Goal: Task Accomplishment & Management: Complete application form

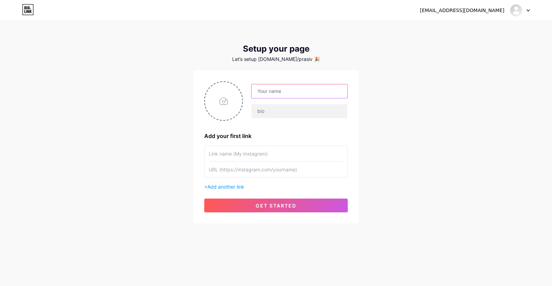
click at [259, 95] on input "text" at bounding box center [299, 91] width 96 height 14
type input "siv"
type input "T"
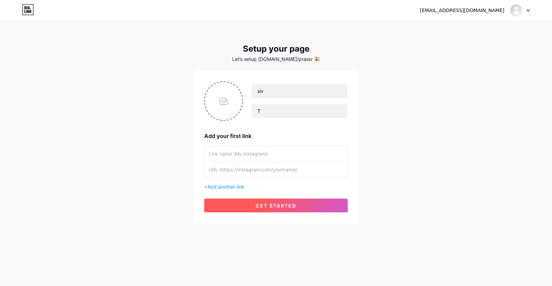
click at [273, 209] on button "get started" at bounding box center [275, 206] width 143 height 14
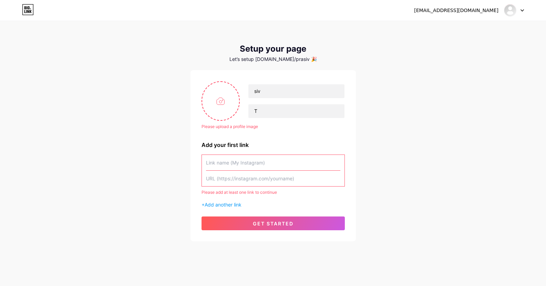
click at [246, 163] on input "text" at bounding box center [273, 163] width 134 height 16
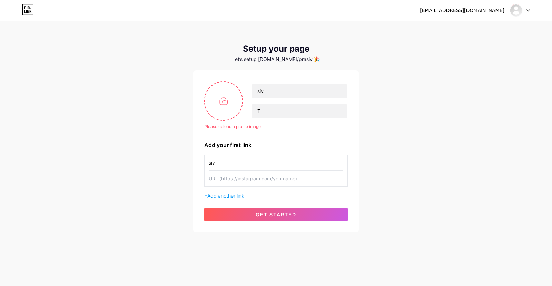
type input "siv"
click at [235, 184] on input "text" at bounding box center [276, 179] width 134 height 16
click at [238, 181] on input "text" at bounding box center [276, 179] width 134 height 16
paste input "[URL][DOMAIN_NAME]"
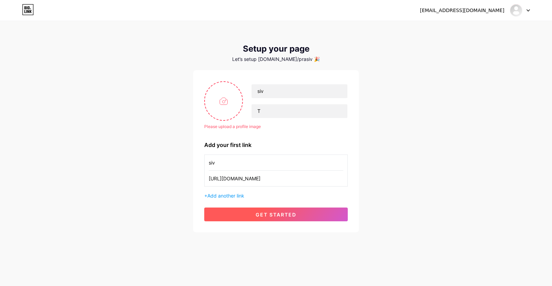
type input "[URL][DOMAIN_NAME]"
click at [262, 212] on span "get started" at bounding box center [275, 215] width 41 height 6
click at [260, 215] on span "get started" at bounding box center [275, 215] width 41 height 6
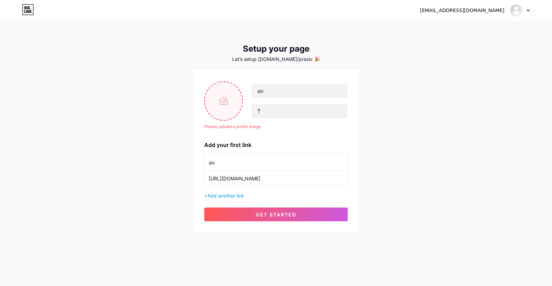
click at [225, 101] on input "file" at bounding box center [223, 101] width 37 height 38
type input "C:\fakepath\Untitled picture.jpg"
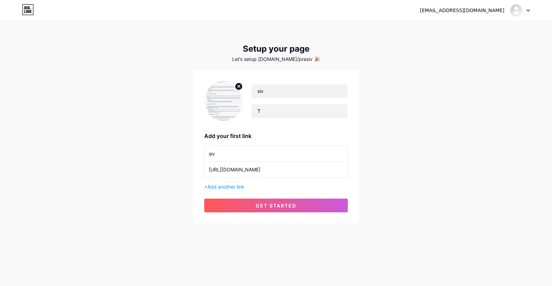
click at [238, 86] on icon at bounding box center [239, 86] width 2 height 2
click at [214, 105] on input "file" at bounding box center [223, 101] width 37 height 38
type input "C:\fakepath\Prof_Pic_usa.JPG"
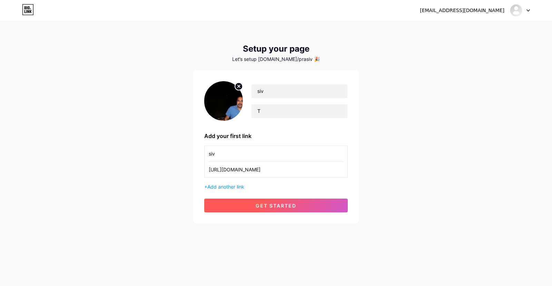
click at [267, 206] on span "get started" at bounding box center [275, 206] width 41 height 6
click at [266, 208] on span "get started" at bounding box center [275, 206] width 41 height 6
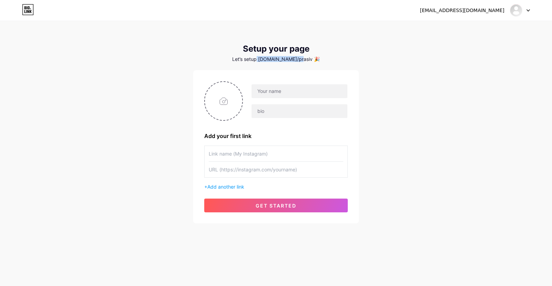
drag, startPoint x: 268, startPoint y: 60, endPoint x: 302, endPoint y: 61, distance: 34.2
click at [302, 61] on div "Let’s setup [DOMAIN_NAME]/prasiv 🎉" at bounding box center [275, 60] width 165 height 6
copy div "bio.link/prasiv"
drag, startPoint x: 266, startPoint y: 93, endPoint x: 271, endPoint y: 92, distance: 5.6
click at [266, 93] on input "text" at bounding box center [299, 91] width 96 height 14
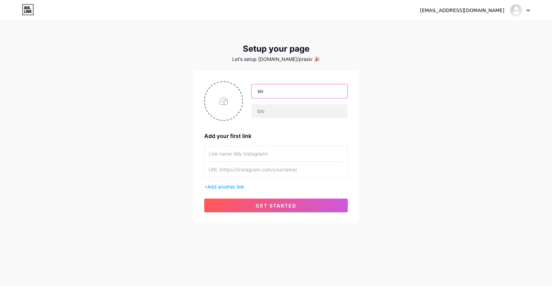
type input "siv"
type input "s"
type input "ram72"
click at [226, 153] on input "text" at bounding box center [276, 154] width 134 height 16
paste input "[DOMAIN_NAME]/prasiv"
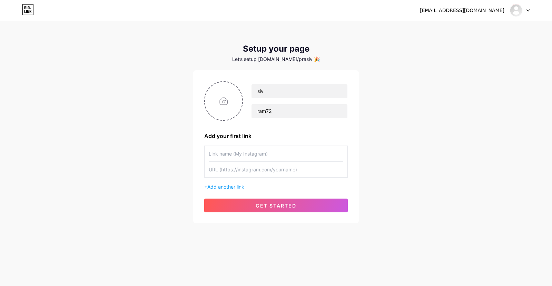
type input "bio.link/prasiv"
drag, startPoint x: 249, startPoint y: 153, endPoint x: 150, endPoint y: 160, distance: 98.8
click at [150, 160] on div "pra6309@gmail.com Dashboard Logout Setup your page Let’s setup bio.link/prasiv …" at bounding box center [276, 123] width 552 height 246
type input "Pra"
paste input "https://www.instagram.com/pra6309/"
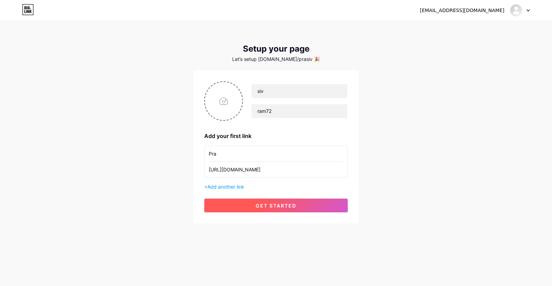
type input "https://www.instagram.com/pra6309/"
click at [267, 208] on span "get started" at bounding box center [275, 206] width 41 height 6
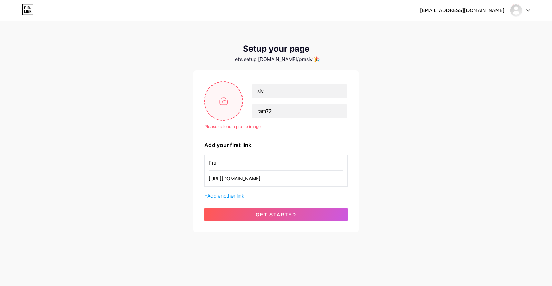
click at [217, 107] on input "file" at bounding box center [223, 101] width 37 height 38
type input "C:\fakepath\Prof_Pic_usa.JPG"
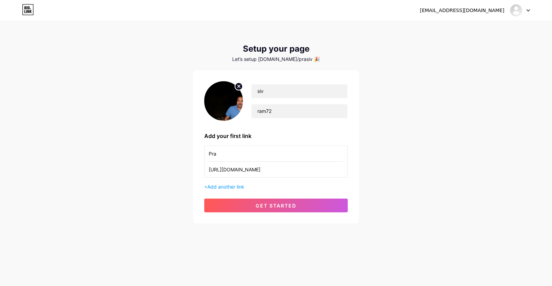
click at [313, 156] on input "Pra" at bounding box center [276, 154] width 134 height 16
click at [316, 174] on input "[URL][DOMAIN_NAME]" at bounding box center [276, 170] width 134 height 16
click at [302, 204] on button "get started" at bounding box center [275, 206] width 143 height 14
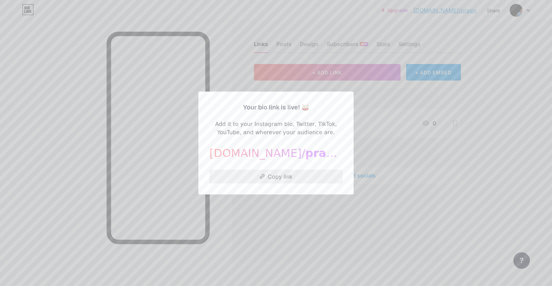
click at [290, 179] on button "Copy link" at bounding box center [275, 177] width 133 height 14
click at [445, 192] on div at bounding box center [276, 143] width 552 height 286
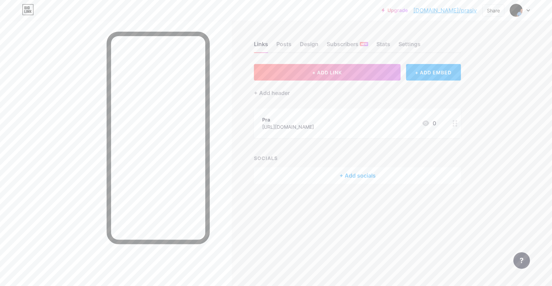
click at [457, 125] on icon at bounding box center [454, 123] width 5 height 7
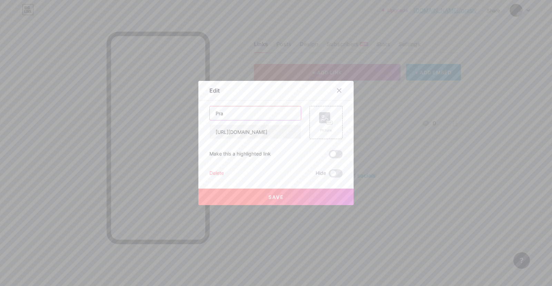
click at [227, 117] on input "Pra" at bounding box center [255, 114] width 91 height 14
type input "Pra6309"
click at [277, 198] on span "Save" at bounding box center [276, 197] width 16 height 6
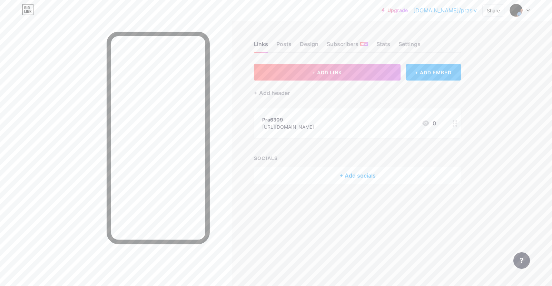
click at [505, 120] on div "Upgrade bio.link/prasiv... bio.link/prasiv Share Switch accounts siv bio.link/p…" at bounding box center [276, 143] width 552 height 286
click at [402, 45] on div "Settings" at bounding box center [409, 46] width 22 height 12
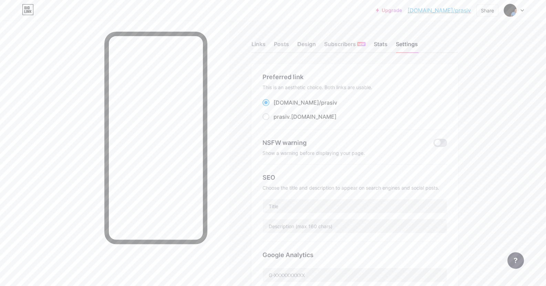
click at [384, 46] on div "Stats" at bounding box center [381, 46] width 14 height 12
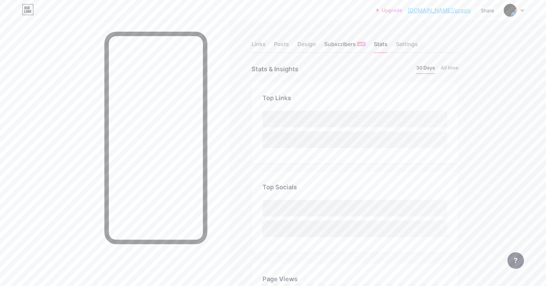
click at [343, 43] on div "Subscribers NEW" at bounding box center [344, 46] width 41 height 12
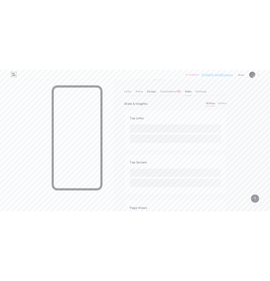
scroll to position [286, 546]
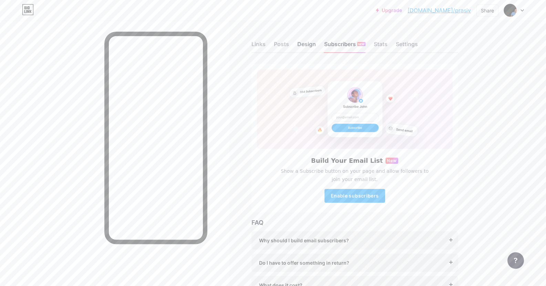
click at [308, 47] on div "Design" at bounding box center [306, 46] width 19 height 12
click at [284, 43] on div "Posts" at bounding box center [281, 46] width 15 height 12
click at [260, 43] on div "Links" at bounding box center [259, 46] width 14 height 12
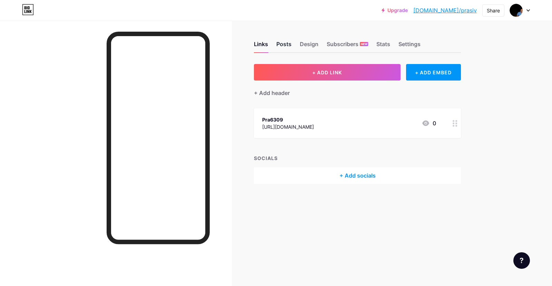
click at [283, 45] on div "Posts" at bounding box center [283, 46] width 15 height 12
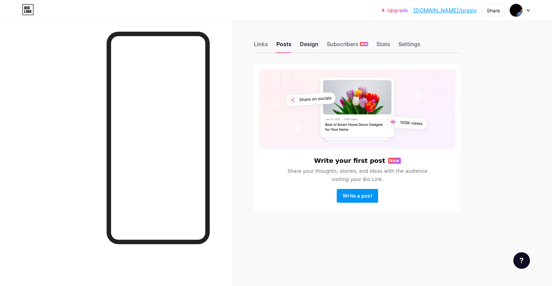
click at [307, 43] on div "Design" at bounding box center [309, 46] width 19 height 12
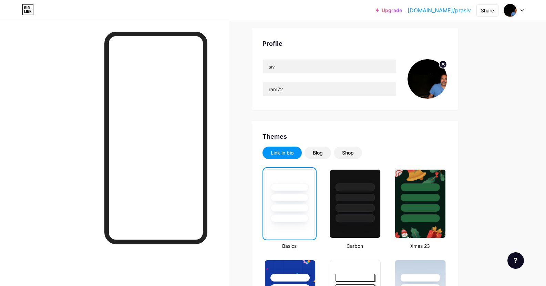
scroll to position [34, 0]
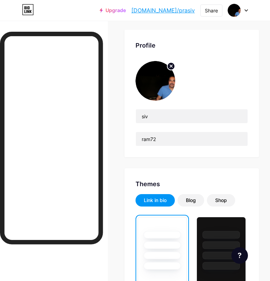
click at [245, 12] on div at bounding box center [238, 10] width 20 height 12
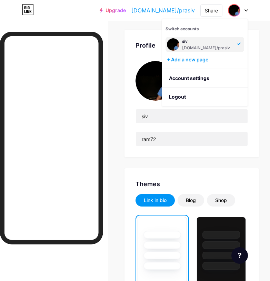
click at [78, 22] on div at bounding box center [54, 161] width 108 height 281
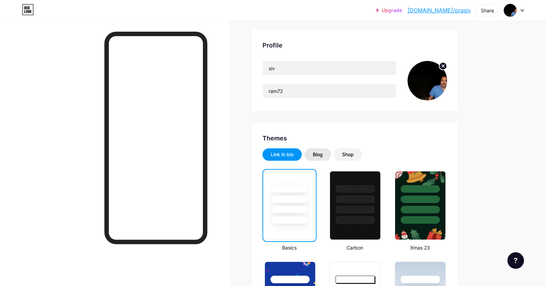
click at [321, 154] on div "Blog" at bounding box center [318, 154] width 10 height 7
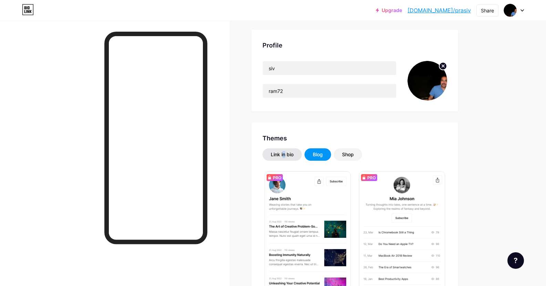
click at [286, 159] on div "Link in bio" at bounding box center [282, 155] width 39 height 12
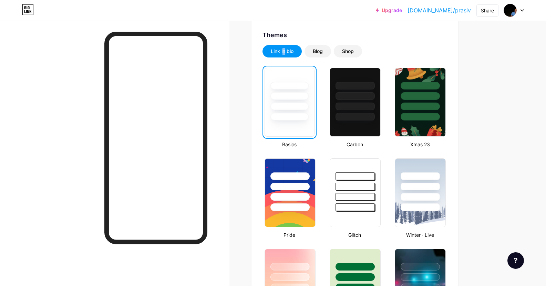
scroll to position [241, 0]
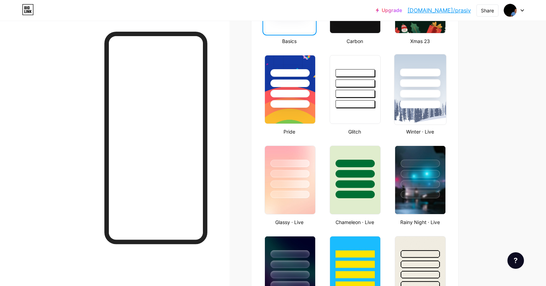
click at [424, 93] on div at bounding box center [421, 94] width 40 height 8
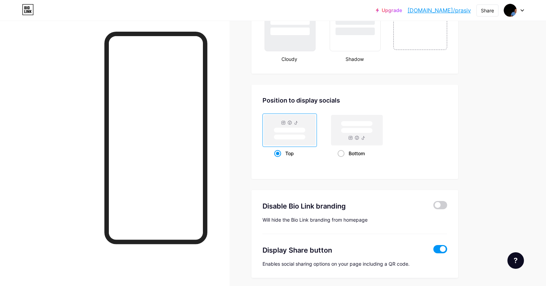
scroll to position [862, 0]
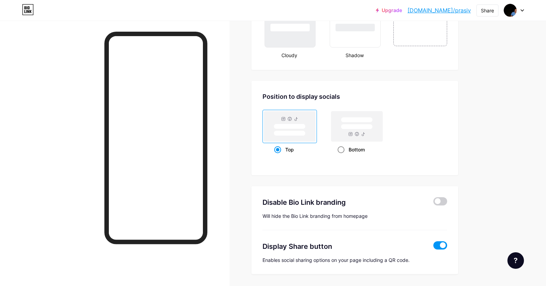
click at [342, 150] on span at bounding box center [341, 150] width 7 height 7
click at [342, 156] on input "Bottom" at bounding box center [340, 158] width 4 height 4
radio input "true"
click at [279, 153] on span at bounding box center [277, 150] width 7 height 7
click at [279, 156] on input "Top" at bounding box center [276, 158] width 4 height 4
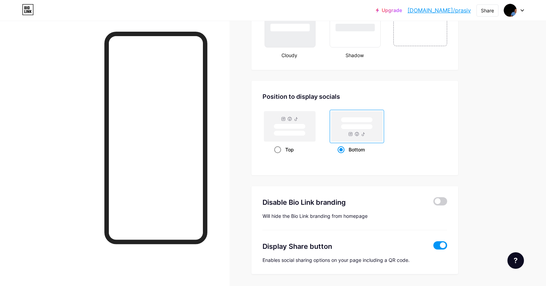
radio input "true"
click at [441, 204] on span at bounding box center [441, 202] width 14 height 8
click at [434, 203] on input "checkbox" at bounding box center [434, 203] width 0 height 0
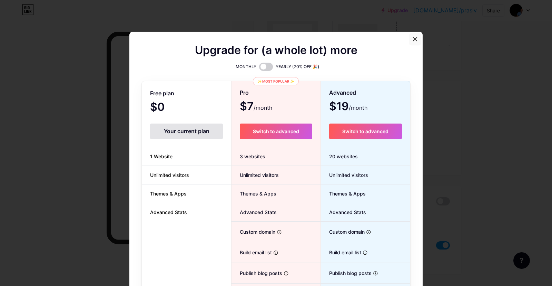
click at [413, 39] on icon at bounding box center [415, 39] width 4 height 4
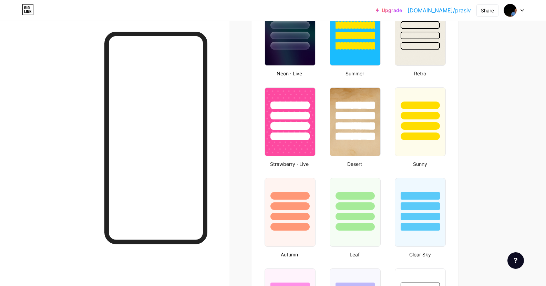
scroll to position [471, 0]
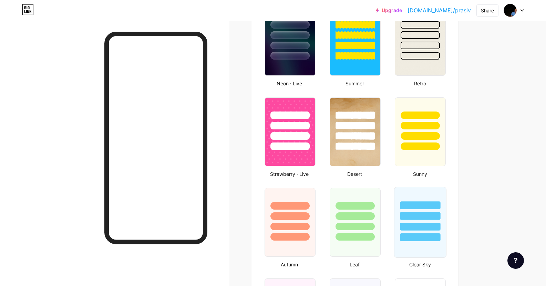
click at [416, 215] on div at bounding box center [421, 216] width 40 height 8
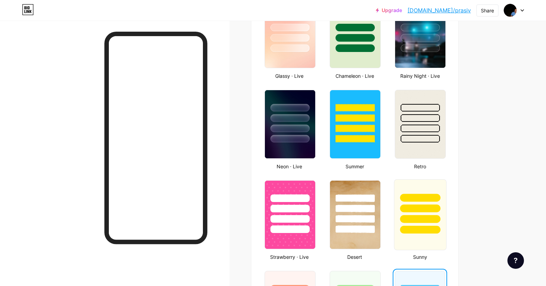
scroll to position [367, 0]
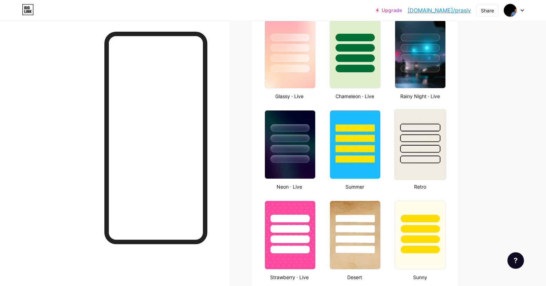
click at [433, 151] on div at bounding box center [421, 149] width 40 height 8
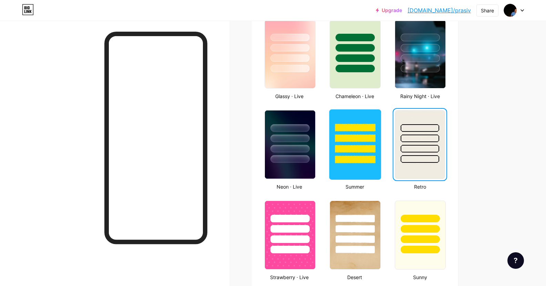
click at [354, 149] on div at bounding box center [355, 149] width 40 height 8
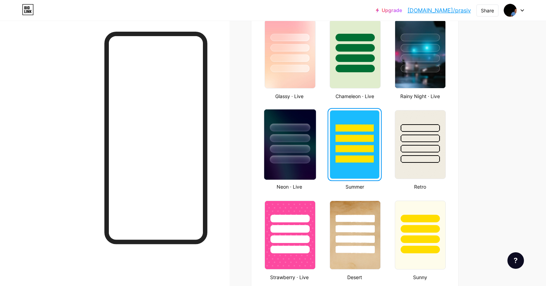
click at [287, 144] on div at bounding box center [290, 137] width 52 height 54
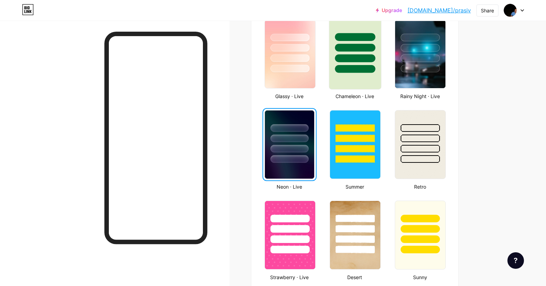
scroll to position [264, 0]
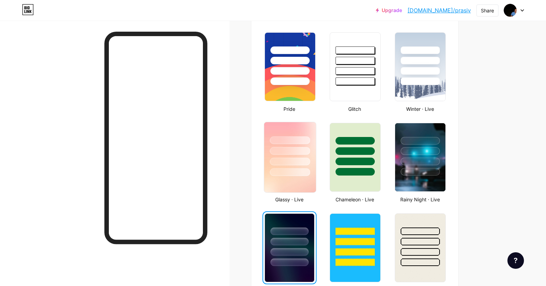
click at [312, 175] on div at bounding box center [290, 149] width 52 height 54
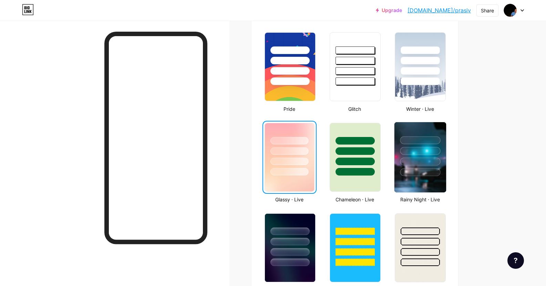
click at [420, 168] on div at bounding box center [421, 149] width 52 height 54
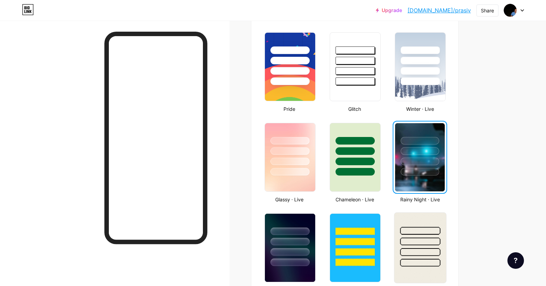
click at [428, 242] on div at bounding box center [421, 242] width 40 height 8
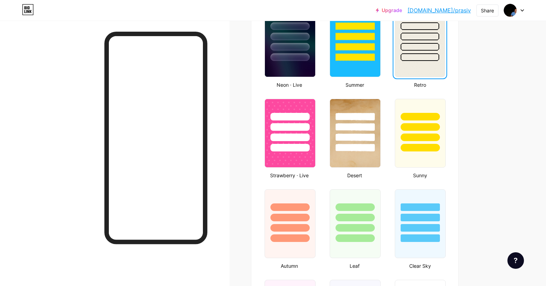
scroll to position [471, 0]
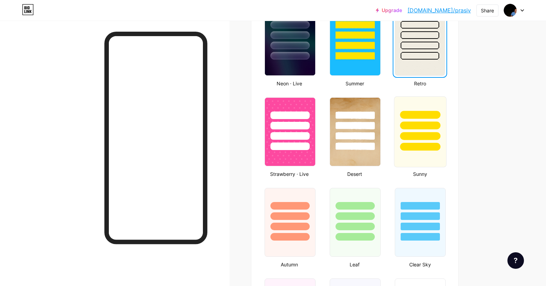
click at [419, 140] on div at bounding box center [421, 124] width 52 height 54
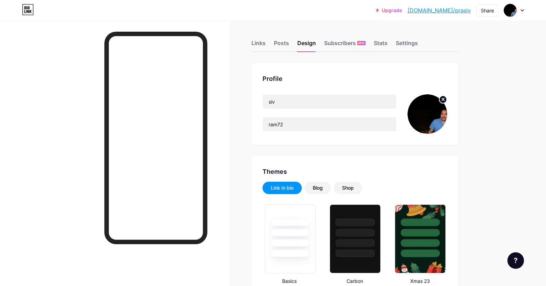
scroll to position [0, 0]
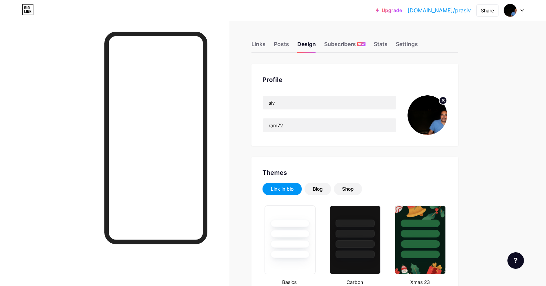
click at [523, 12] on div at bounding box center [514, 10] width 20 height 12
click at [483, 62] on div "+ Add a new page" at bounding box center [481, 59] width 77 height 7
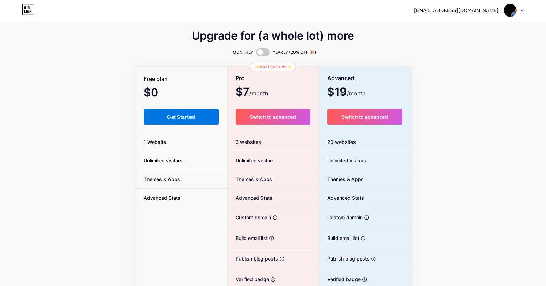
click at [178, 118] on span "Get Started" at bounding box center [181, 117] width 28 height 6
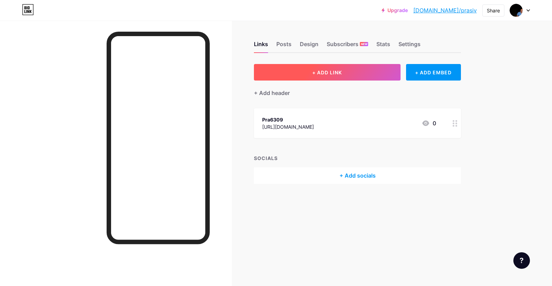
click at [381, 75] on button "+ ADD LINK" at bounding box center [327, 72] width 147 height 17
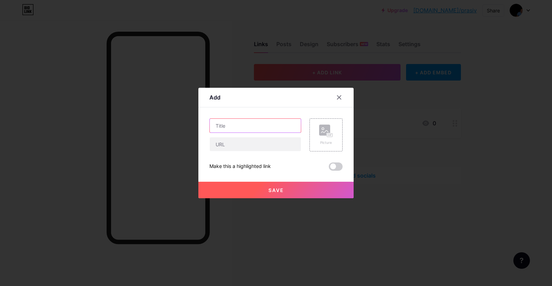
click at [249, 131] on input "text" at bounding box center [255, 126] width 91 height 14
type input "YOUTUBE"
type input "y"
type input "https://www.youtube.com"
click at [287, 174] on div "Save" at bounding box center [275, 185] width 155 height 28
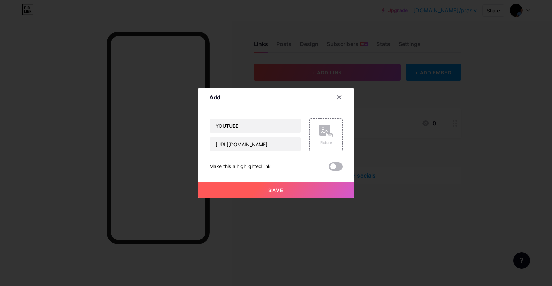
click at [334, 166] on span at bounding box center [336, 167] width 14 height 8
click at [329, 169] on input "checkbox" at bounding box center [329, 169] width 0 height 0
click at [304, 192] on button "Save" at bounding box center [275, 190] width 155 height 17
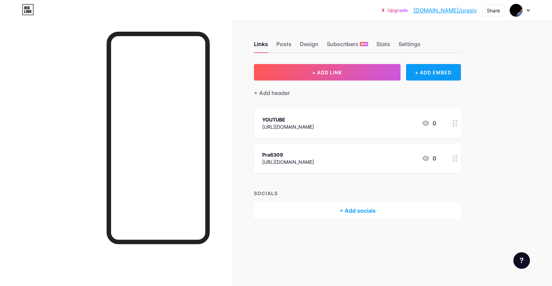
click at [431, 77] on div "+ ADD EMBED" at bounding box center [433, 72] width 55 height 17
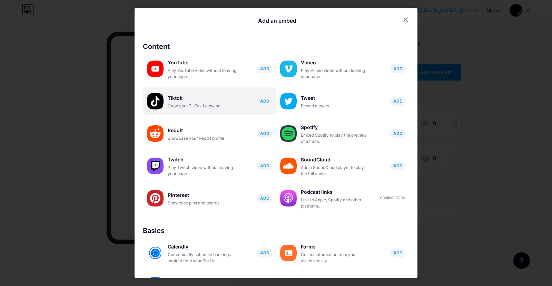
click at [260, 100] on span "ADD" at bounding box center [264, 101] width 9 height 6
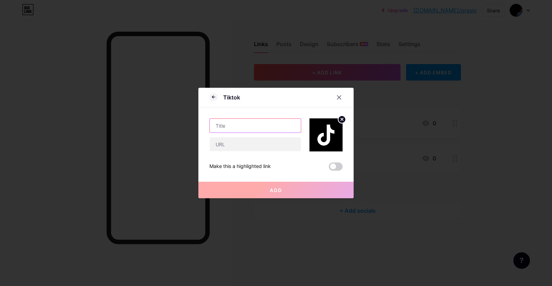
click at [250, 129] on input "text" at bounding box center [255, 126] width 91 height 14
click at [337, 98] on icon at bounding box center [339, 98] width 6 height 6
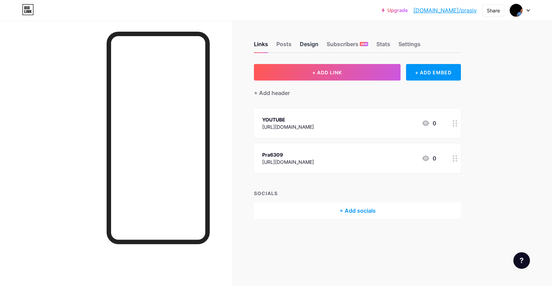
click at [305, 46] on div "Design" at bounding box center [309, 46] width 19 height 12
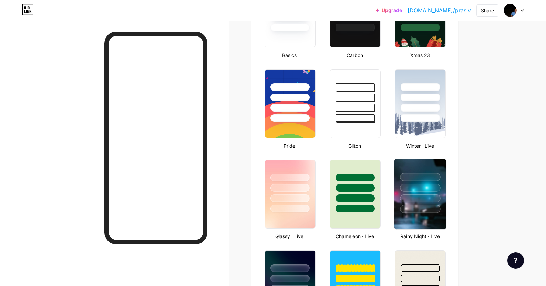
scroll to position [241, 0]
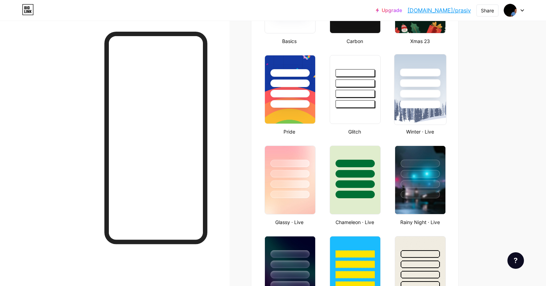
click at [411, 99] on div at bounding box center [421, 81] width 52 height 54
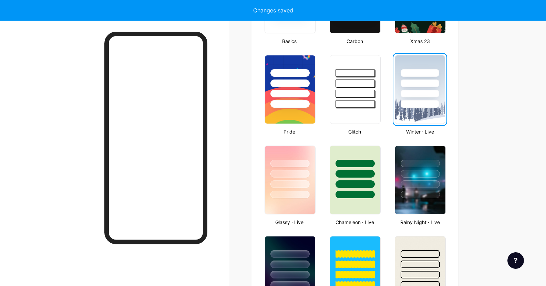
click at [411, 99] on div at bounding box center [419, 81] width 49 height 52
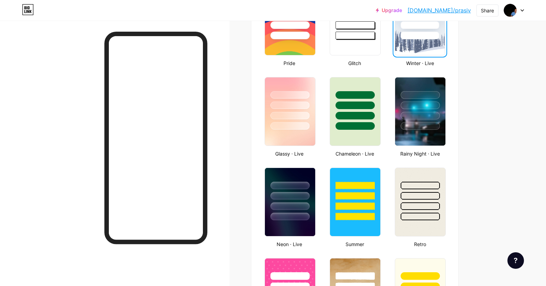
scroll to position [310, 0]
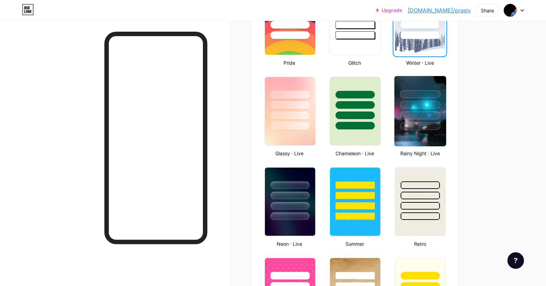
click at [420, 126] on div at bounding box center [421, 126] width 40 height 8
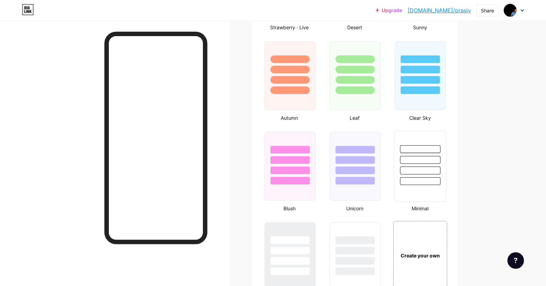
scroll to position [620, 0]
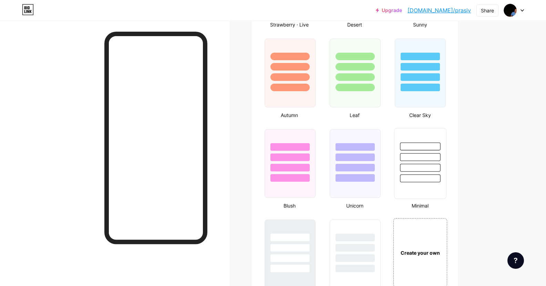
click at [434, 158] on div at bounding box center [421, 157] width 40 height 8
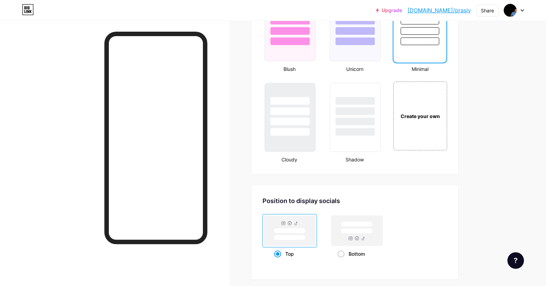
scroll to position [758, 0]
click at [418, 113] on div "Create your own" at bounding box center [421, 115] width 52 height 8
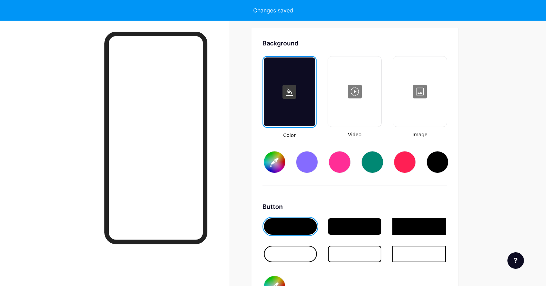
type input "#ffffff"
type input "#000000"
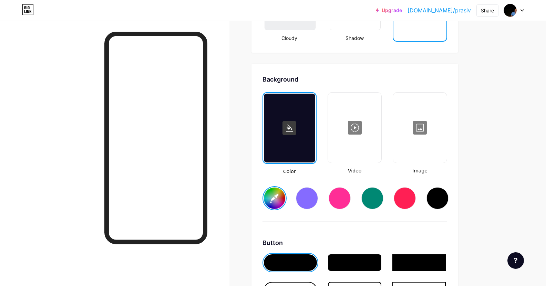
scroll to position [878, 0]
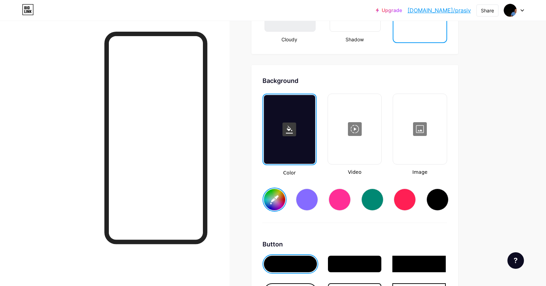
click at [415, 138] on div at bounding box center [420, 129] width 52 height 69
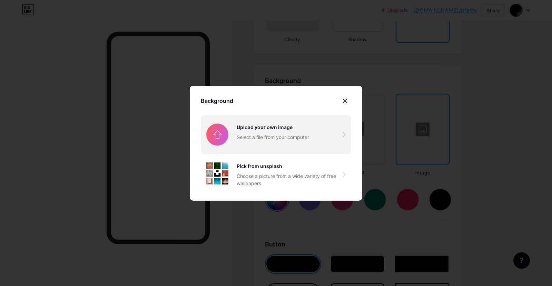
click at [290, 139] on input "file" at bounding box center [276, 134] width 150 height 39
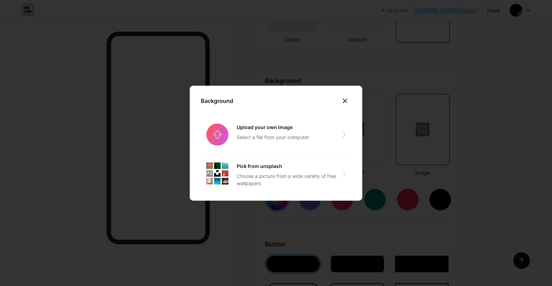
click at [343, 102] on icon at bounding box center [345, 101] width 6 height 6
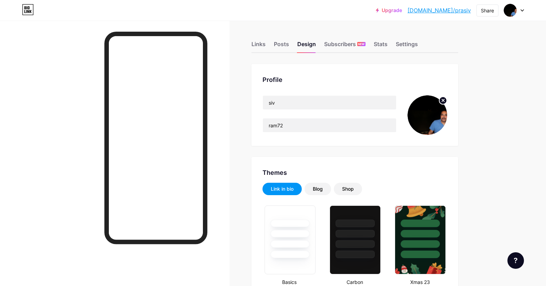
scroll to position [0, 0]
click at [291, 126] on input "ram72" at bounding box center [329, 126] width 133 height 14
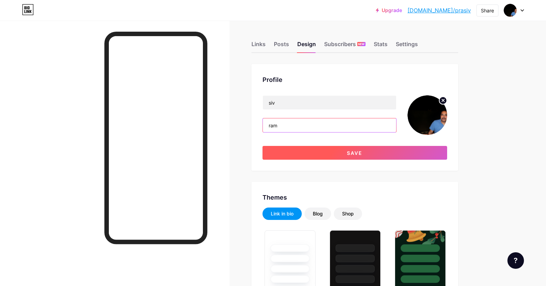
type input "ram"
click at [353, 155] on span "Save" at bounding box center [355, 153] width 16 height 6
type input "#ffffff"
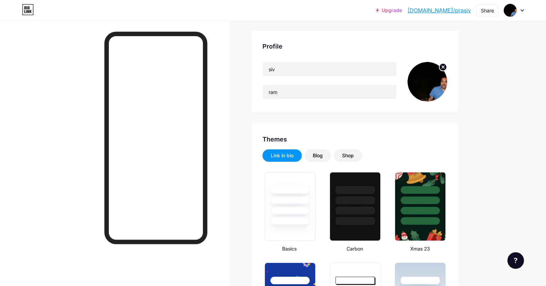
scroll to position [34, 0]
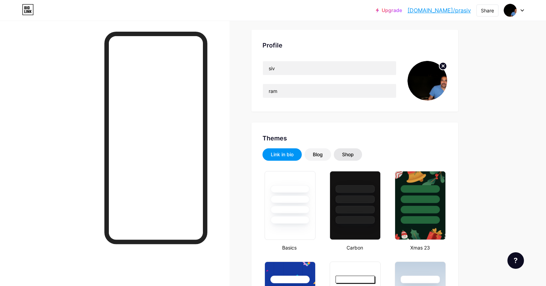
click at [349, 155] on div "Shop" at bounding box center [348, 154] width 12 height 7
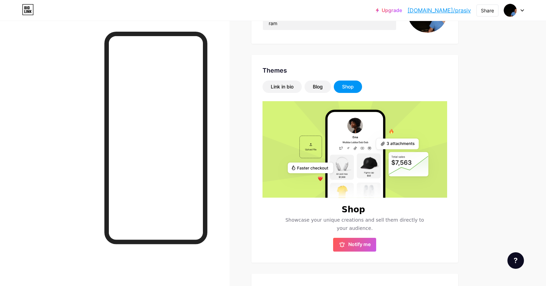
scroll to position [103, 0]
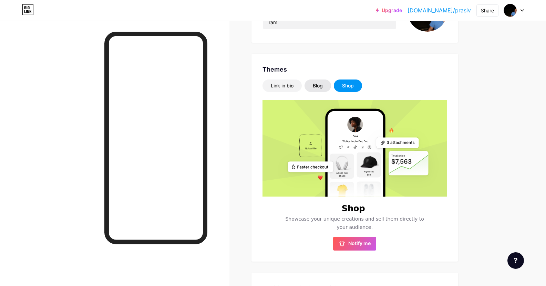
click at [320, 88] on div "Blog" at bounding box center [318, 85] width 10 height 7
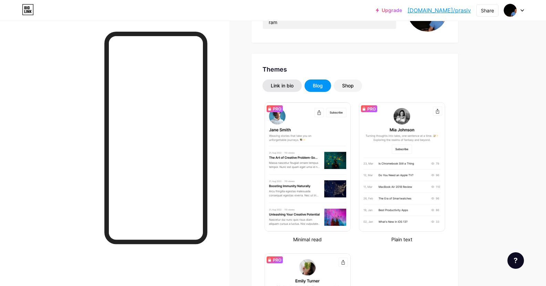
click at [288, 87] on div "Link in bio" at bounding box center [282, 85] width 23 height 7
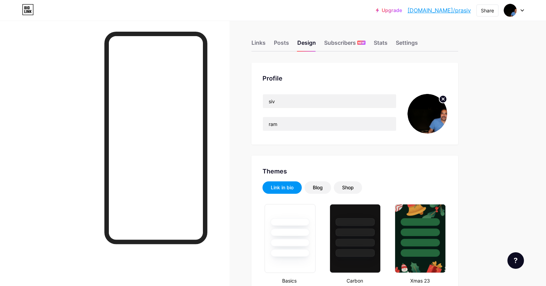
scroll to position [0, 0]
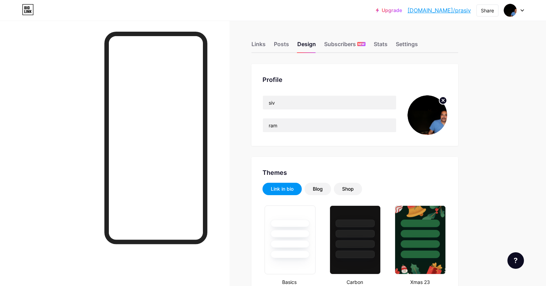
click at [523, 12] on div at bounding box center [514, 10] width 20 height 12
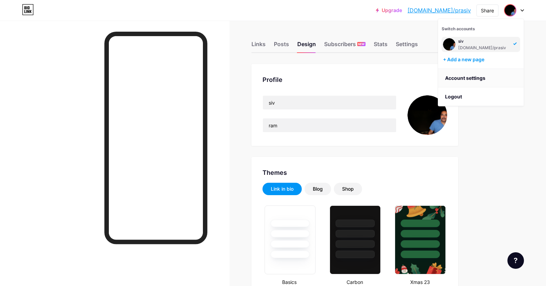
click at [465, 79] on link "Account settings" at bounding box center [480, 78] width 85 height 19
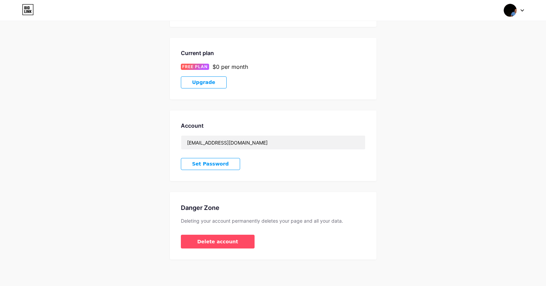
scroll to position [98, 0]
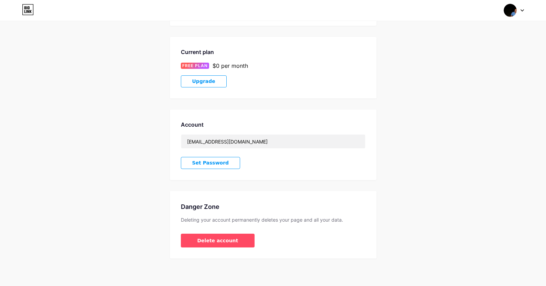
click at [228, 161] on button "Set Password" at bounding box center [211, 163] width 60 height 12
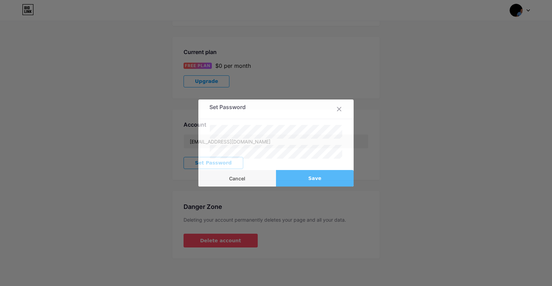
click at [314, 110] on div "Set Password" at bounding box center [275, 111] width 155 height 16
click at [291, 176] on button "Save" at bounding box center [315, 178] width 78 height 17
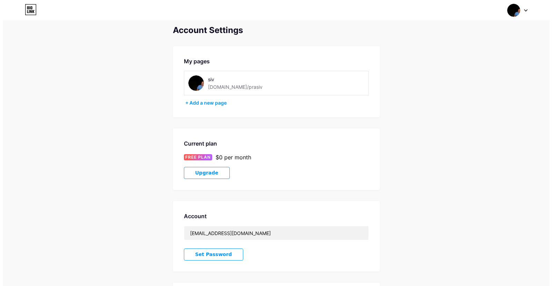
scroll to position [0, 0]
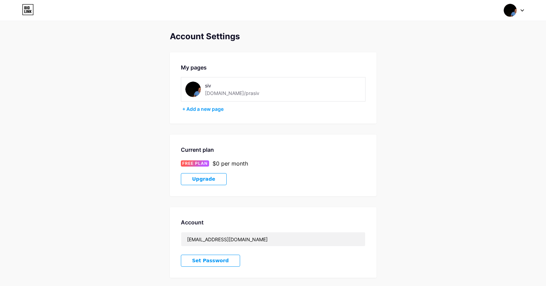
click at [209, 183] on button "Upgrade" at bounding box center [204, 179] width 46 height 12
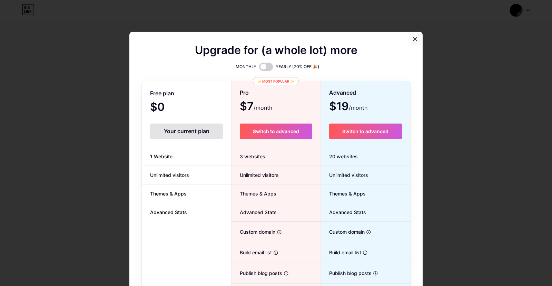
click at [412, 40] on icon at bounding box center [415, 40] width 6 height 6
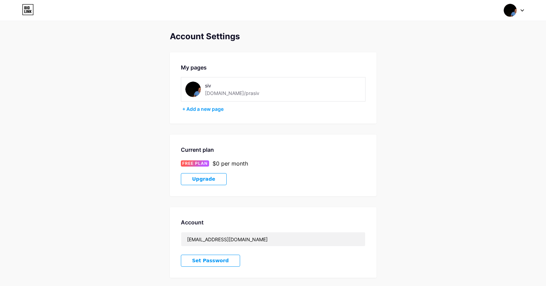
click at [523, 10] on icon at bounding box center [522, 11] width 3 height 2
click at [515, 43] on icon at bounding box center [515, 43] width 3 height 3
click at [242, 99] on div "siv [DOMAIN_NAME]/prasiv" at bounding box center [273, 89] width 185 height 24
click at [233, 98] on div "siv [DOMAIN_NAME]/prasiv" at bounding box center [273, 89] width 185 height 24
click at [235, 94] on div "[DOMAIN_NAME]/prasiv" at bounding box center [232, 93] width 54 height 7
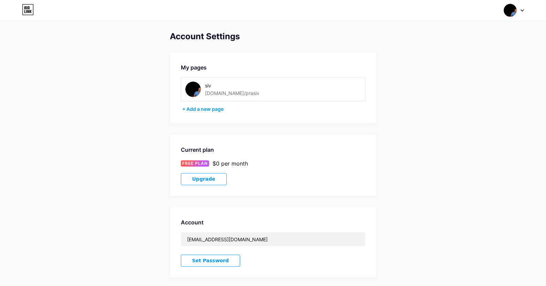
click at [242, 94] on div "siv [DOMAIN_NAME]/prasiv" at bounding box center [235, 90] width 61 height 16
click at [192, 89] on img at bounding box center [193, 90] width 16 height 16
click at [521, 11] on div at bounding box center [514, 10] width 20 height 12
click at [447, 81] on link "Dashboard" at bounding box center [480, 78] width 85 height 19
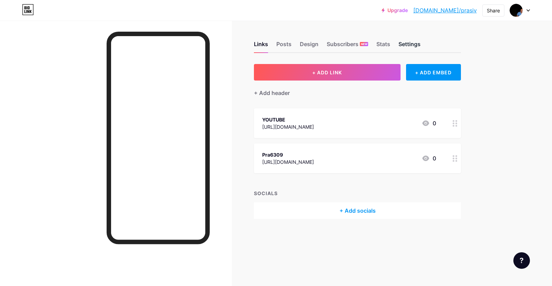
click at [400, 46] on div "Settings" at bounding box center [409, 46] width 22 height 12
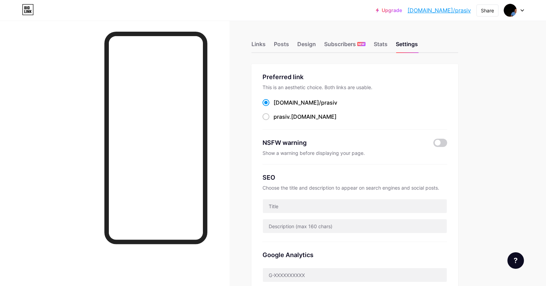
click at [321, 102] on span "prasiv" at bounding box center [329, 102] width 16 height 7
click at [278, 107] on input "bio.link/ prasiv" at bounding box center [276, 109] width 4 height 4
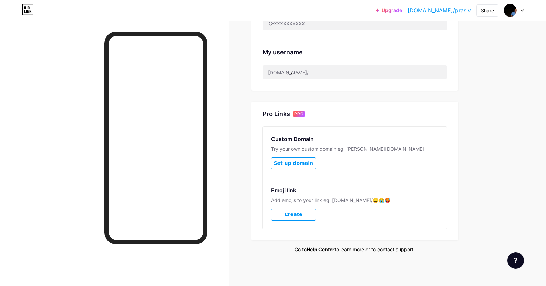
scroll to position [253, 0]
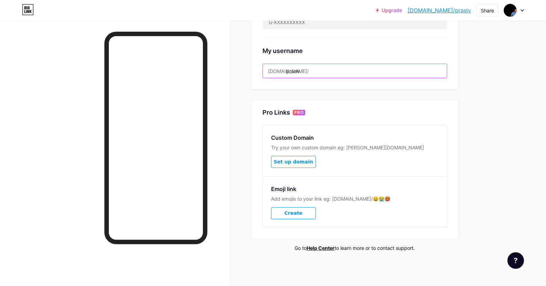
click at [306, 75] on input "prasiv" at bounding box center [355, 71] width 184 height 14
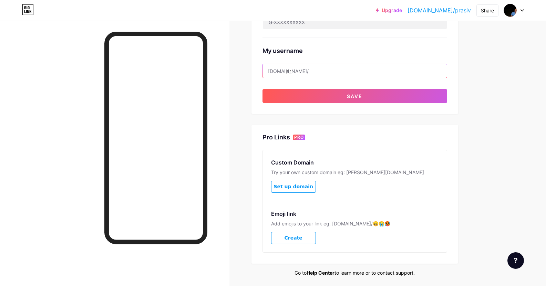
type input "p"
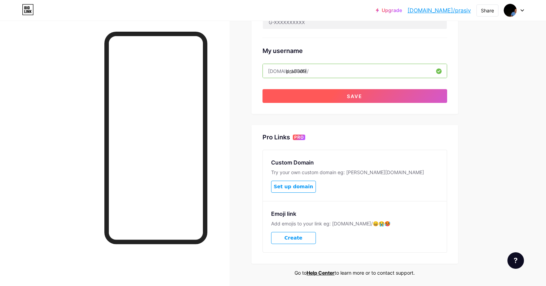
type input "pra6309"
click at [352, 97] on span "Save" at bounding box center [355, 96] width 16 height 6
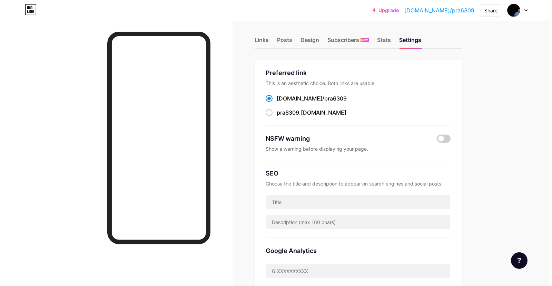
scroll to position [0, 0]
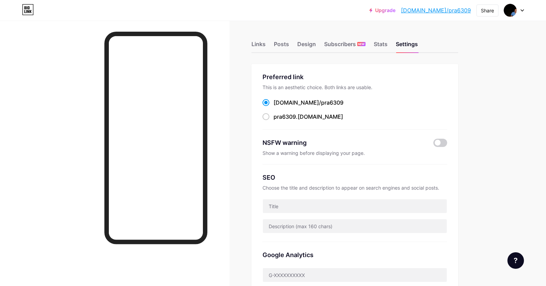
click at [440, 11] on link "[DOMAIN_NAME]/pra6309" at bounding box center [436, 10] width 70 height 8
click at [259, 46] on div "Links" at bounding box center [259, 46] width 14 height 12
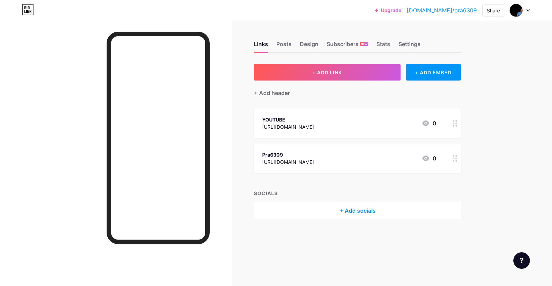
click at [366, 211] on div "+ Add socials" at bounding box center [357, 211] width 207 height 17
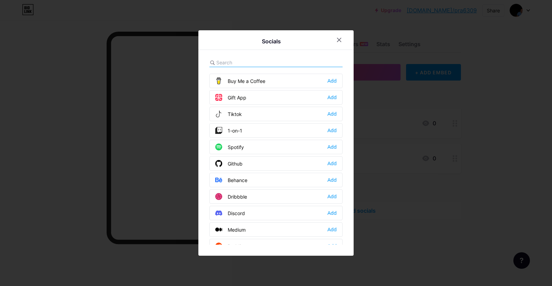
scroll to position [69, 0]
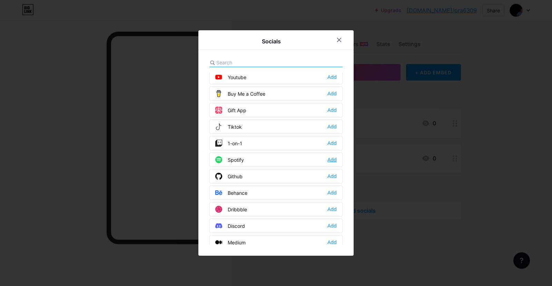
click at [328, 159] on div "Add" at bounding box center [331, 159] width 9 height 7
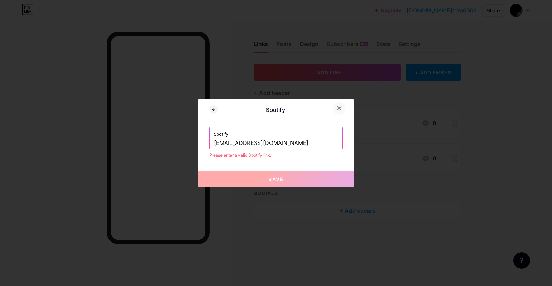
click at [336, 109] on icon at bounding box center [339, 109] width 6 height 6
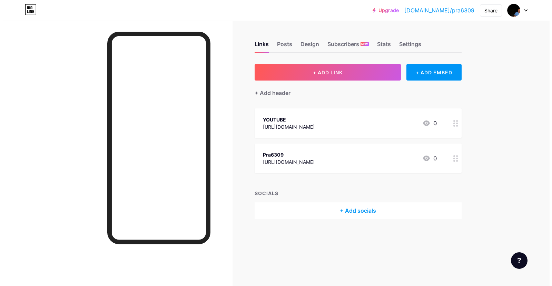
scroll to position [0, 0]
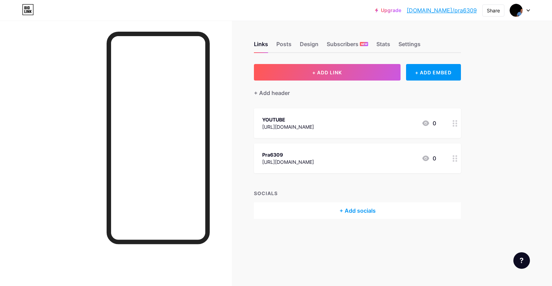
click at [344, 167] on div "Pra6309 https://www.instagram.com/pra6309/ 0" at bounding box center [357, 159] width 207 height 30
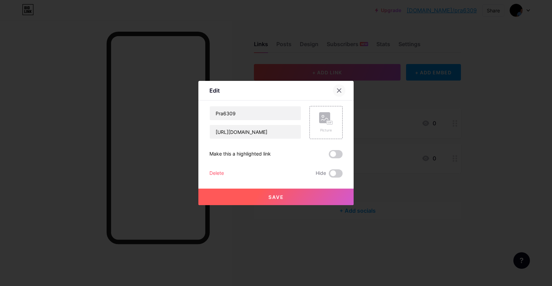
click at [336, 94] on div at bounding box center [339, 90] width 12 height 12
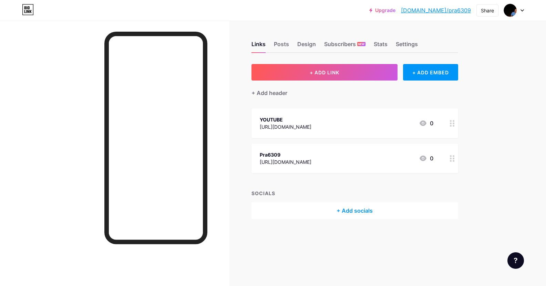
scroll to position [44, 0]
click at [356, 167] on div "+ ADD LINK + ADD EMBED + Add header YOUTUBE https://www.youtube.com 0 Pra6309 h…" at bounding box center [355, 141] width 207 height 155
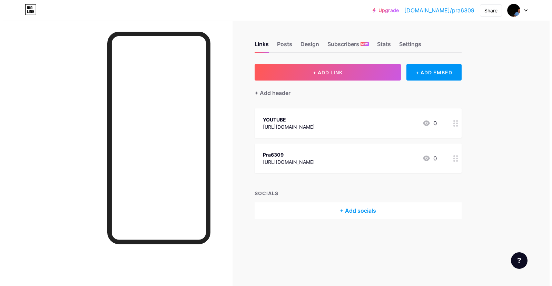
scroll to position [0, 0]
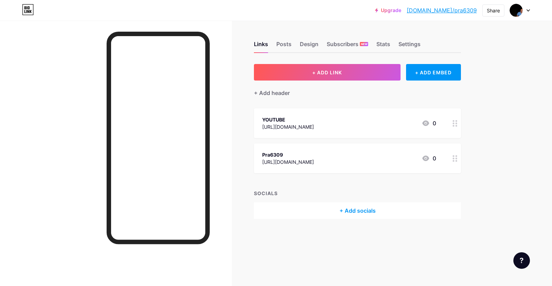
click at [365, 212] on div "+ Add socials" at bounding box center [357, 211] width 207 height 17
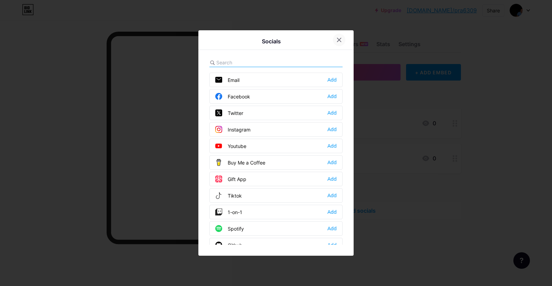
click at [337, 38] on icon at bounding box center [339, 40] width 6 height 6
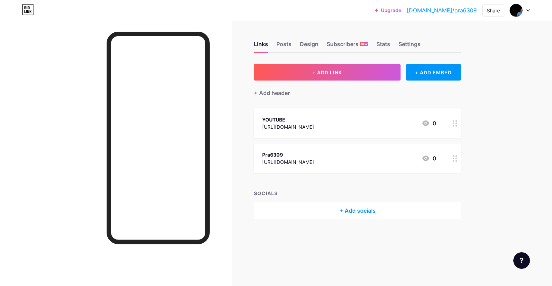
click at [460, 9] on link "[DOMAIN_NAME]/pra6309" at bounding box center [441, 10] width 70 height 8
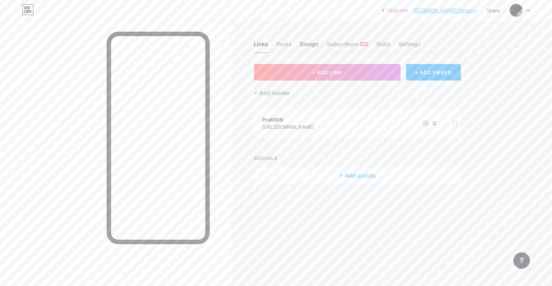
click at [308, 43] on div "Design" at bounding box center [309, 46] width 19 height 12
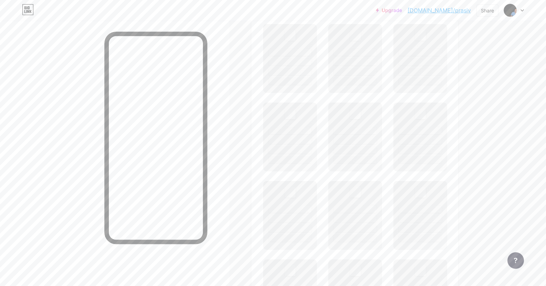
scroll to position [190, 0]
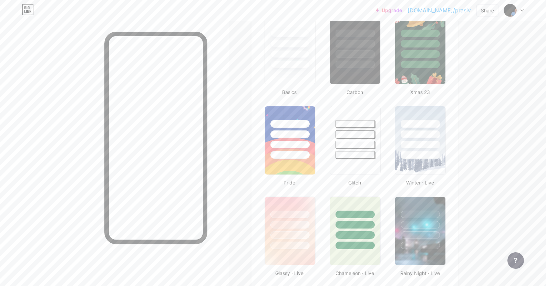
type input "#ffffff"
type input "#000000"
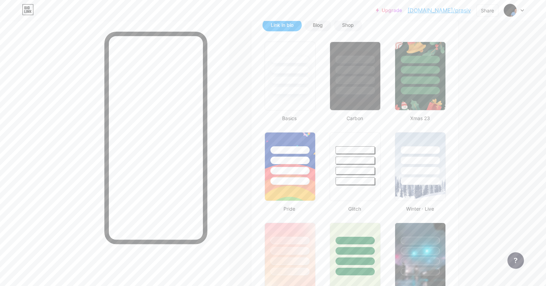
scroll to position [110, 0]
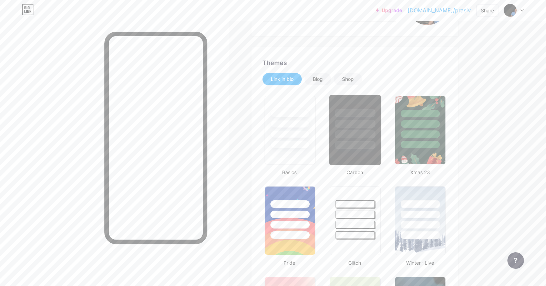
click at [350, 143] on div at bounding box center [355, 145] width 40 height 8
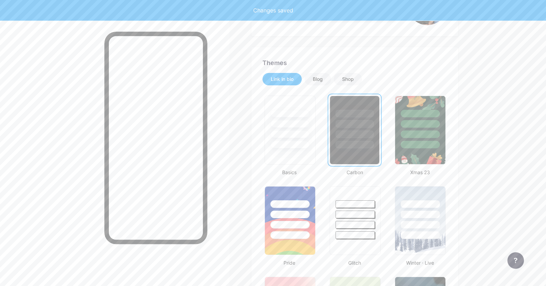
click at [350, 143] on div at bounding box center [355, 145] width 38 height 8
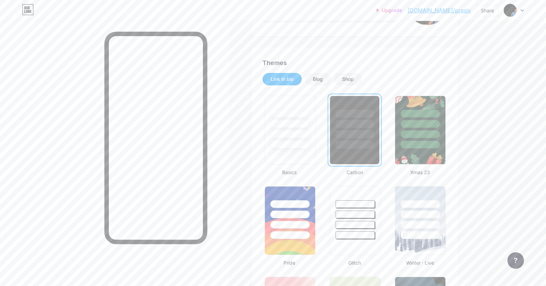
click at [358, 139] on div at bounding box center [354, 122] width 49 height 52
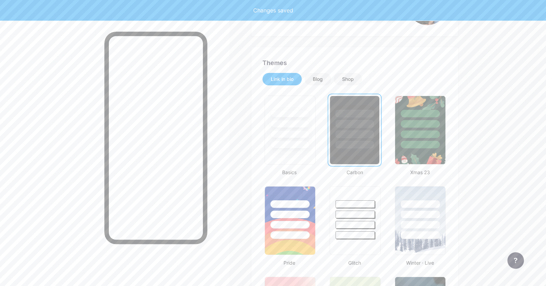
click at [358, 139] on div at bounding box center [354, 122] width 49 height 52
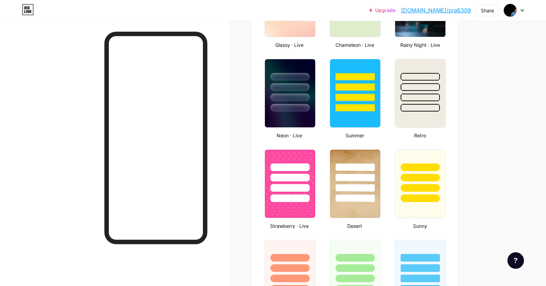
scroll to position [418, 0]
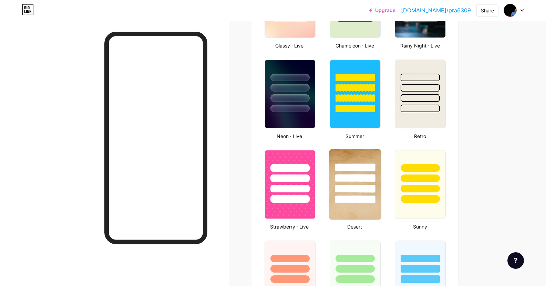
click at [363, 193] on div at bounding box center [356, 177] width 52 height 54
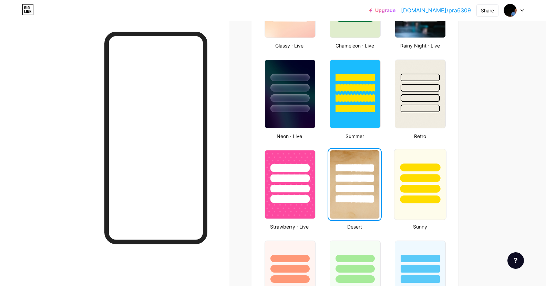
click at [430, 189] on div at bounding box center [421, 189] width 40 height 8
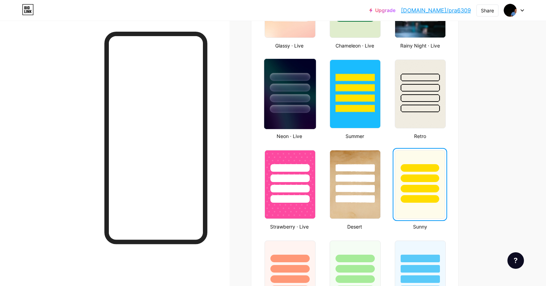
click at [294, 102] on div at bounding box center [290, 98] width 40 height 8
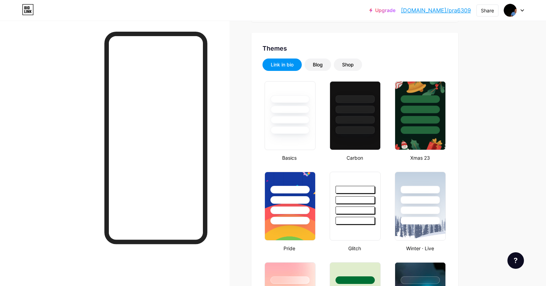
scroll to position [111, 0]
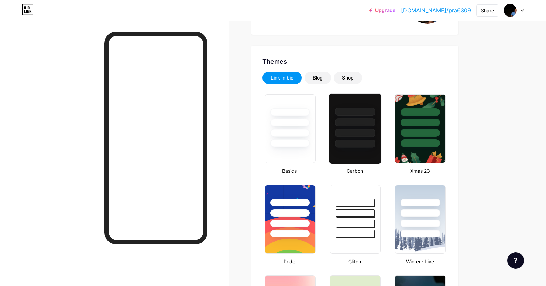
click at [361, 112] on div at bounding box center [355, 112] width 40 height 8
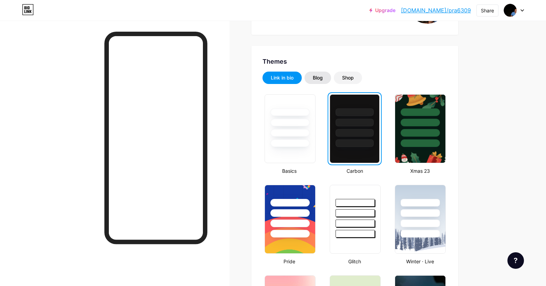
click at [320, 78] on div "Blog" at bounding box center [318, 77] width 10 height 7
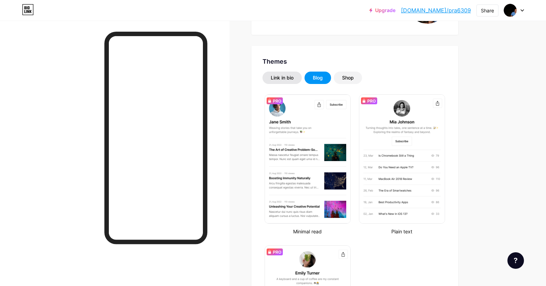
click at [283, 76] on div "Link in bio" at bounding box center [282, 77] width 23 height 7
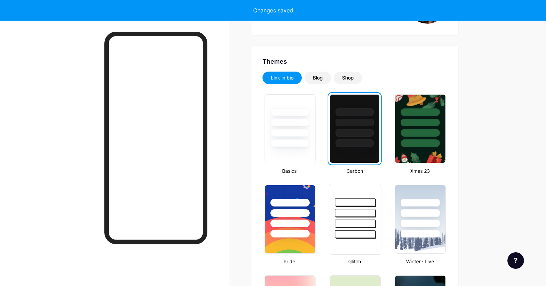
click at [362, 215] on div at bounding box center [355, 213] width 40 height 8
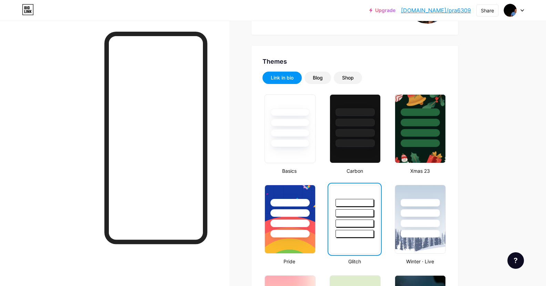
click at [370, 230] on div at bounding box center [355, 234] width 38 height 8
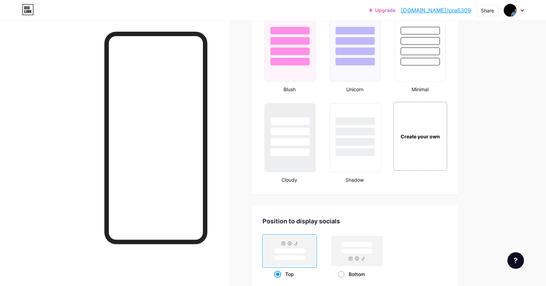
scroll to position [737, 0]
click at [361, 147] on div at bounding box center [356, 129] width 52 height 54
click at [301, 138] on div at bounding box center [290, 129] width 52 height 54
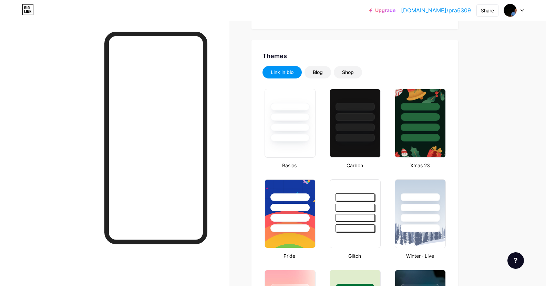
scroll to position [115, 0]
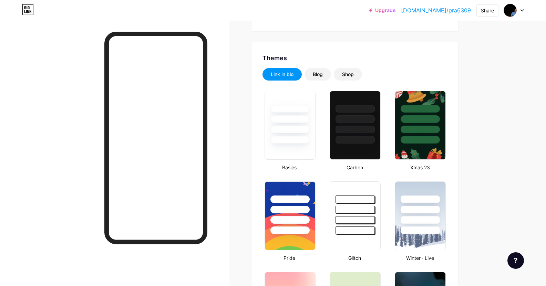
click at [455, 10] on link "[DOMAIN_NAME]/pra6309" at bounding box center [436, 10] width 70 height 8
